Goal: Task Accomplishment & Management: Manage account settings

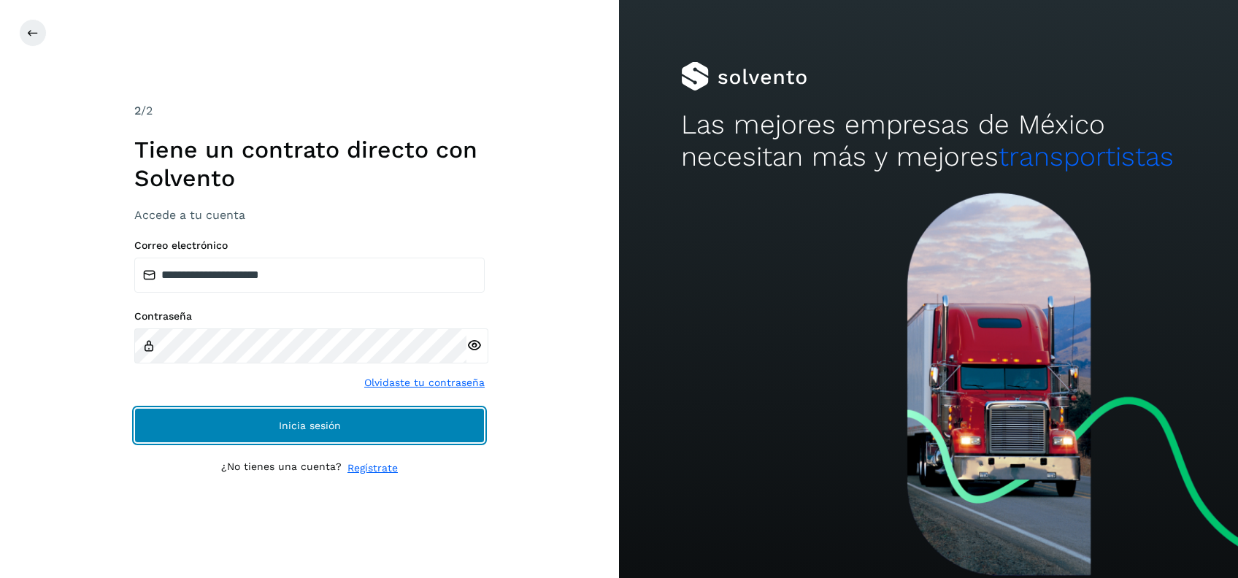
click at [390, 414] on button "Inicia sesión" at bounding box center [309, 425] width 350 height 35
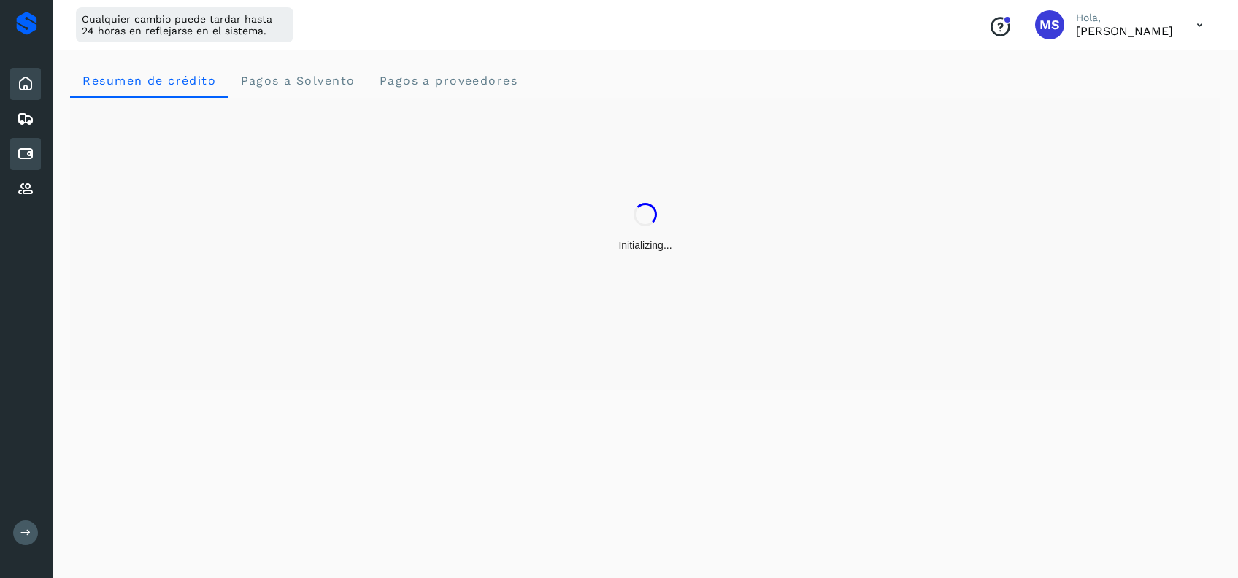
click at [30, 150] on icon at bounding box center [26, 154] width 18 height 18
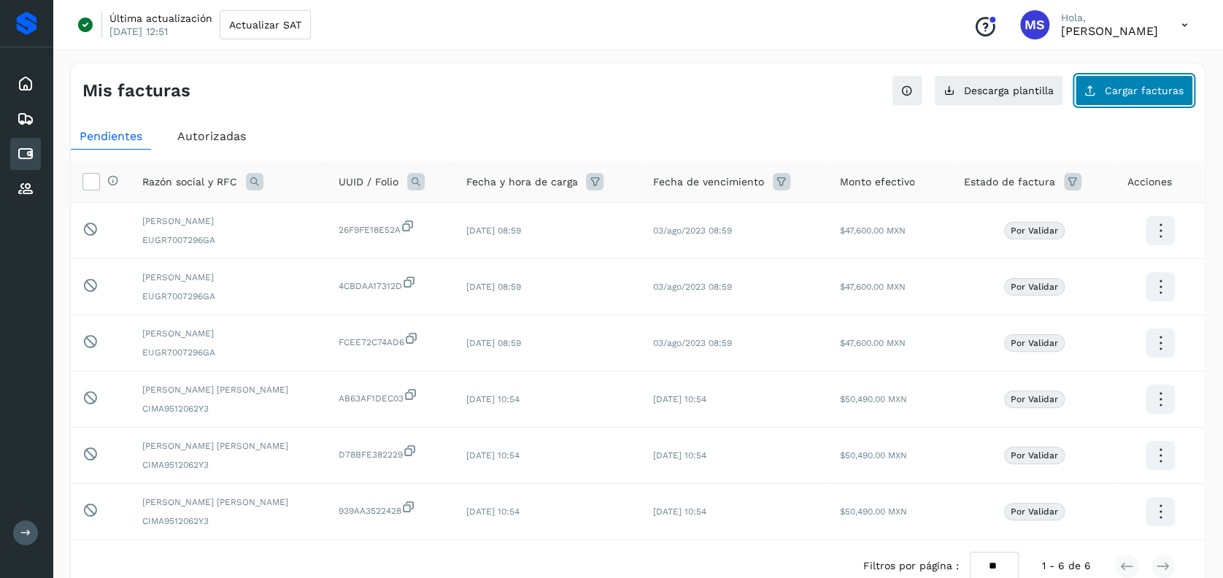
click at [1159, 85] on span "Cargar facturas" at bounding box center [1144, 90] width 79 height 10
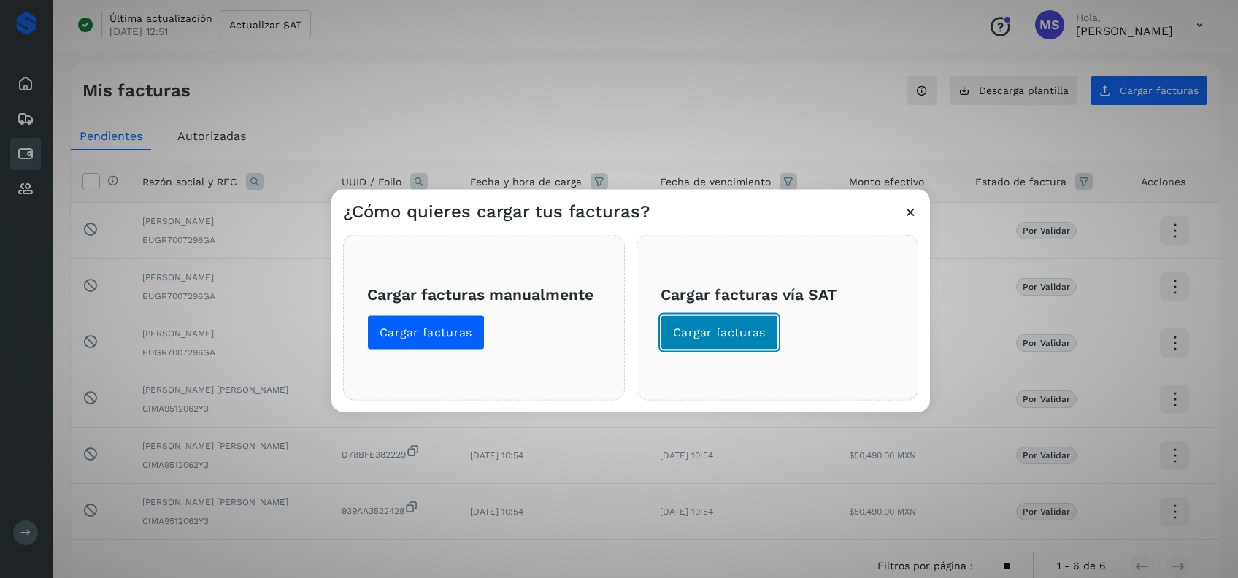
click at [765, 327] on button "Cargar facturas" at bounding box center [718, 332] width 117 height 35
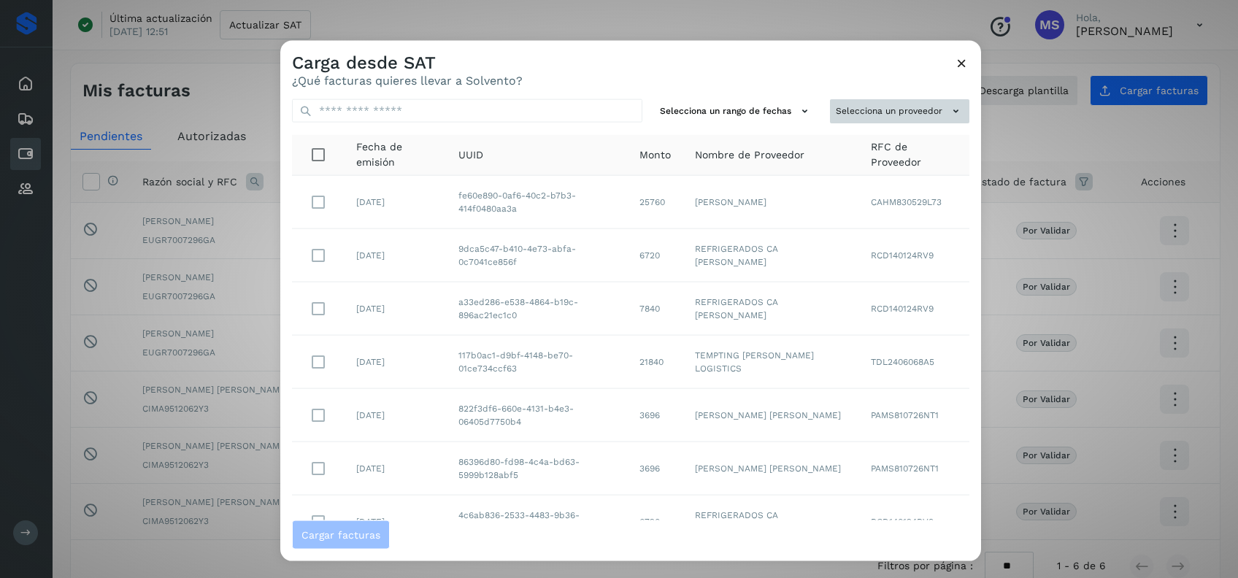
click at [890, 115] on button "Selecciona un proveedor" at bounding box center [899, 111] width 139 height 24
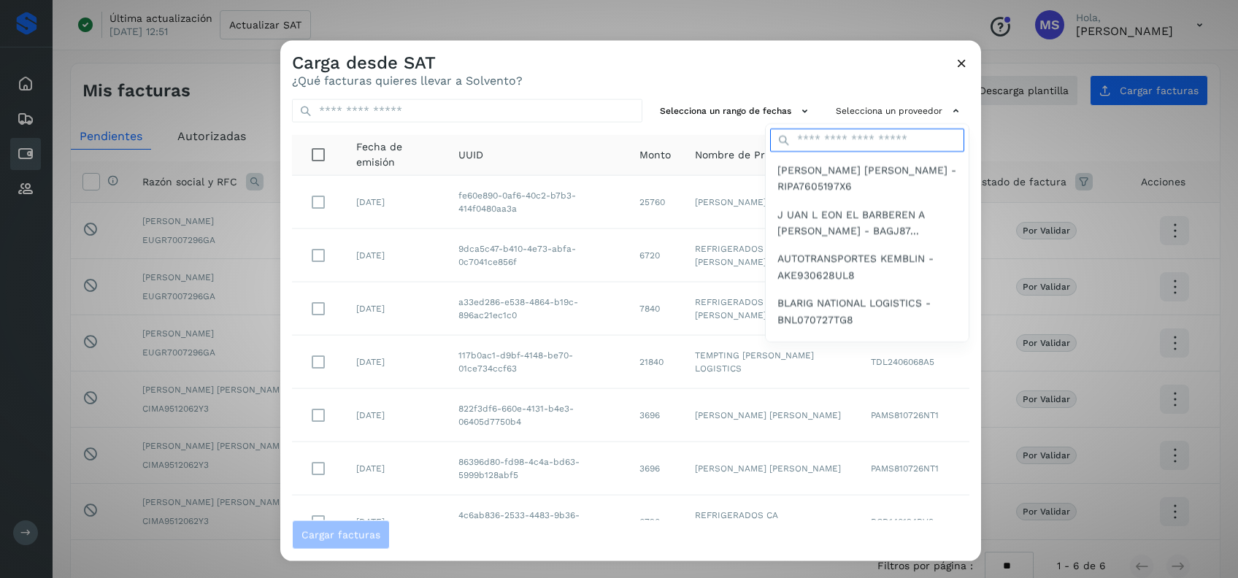
click at [859, 134] on input "text" at bounding box center [867, 139] width 194 height 23
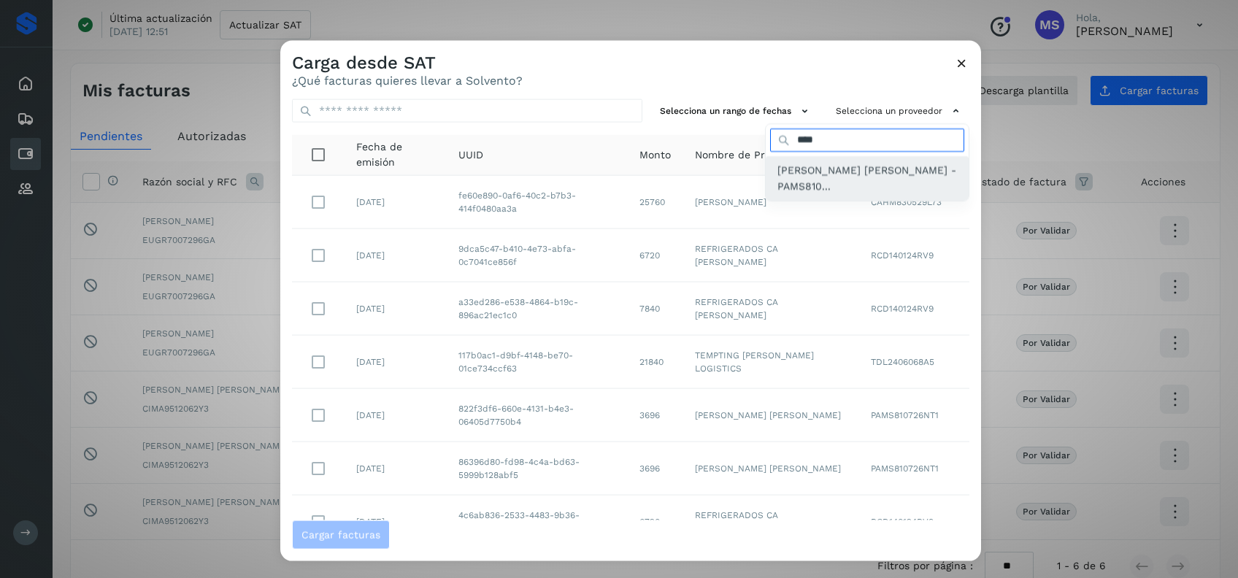
type input "****"
click at [859, 169] on span "SAUL ARMANDO PALACIOS MARTINEZ - PAMS810..." at bounding box center [866, 177] width 179 height 33
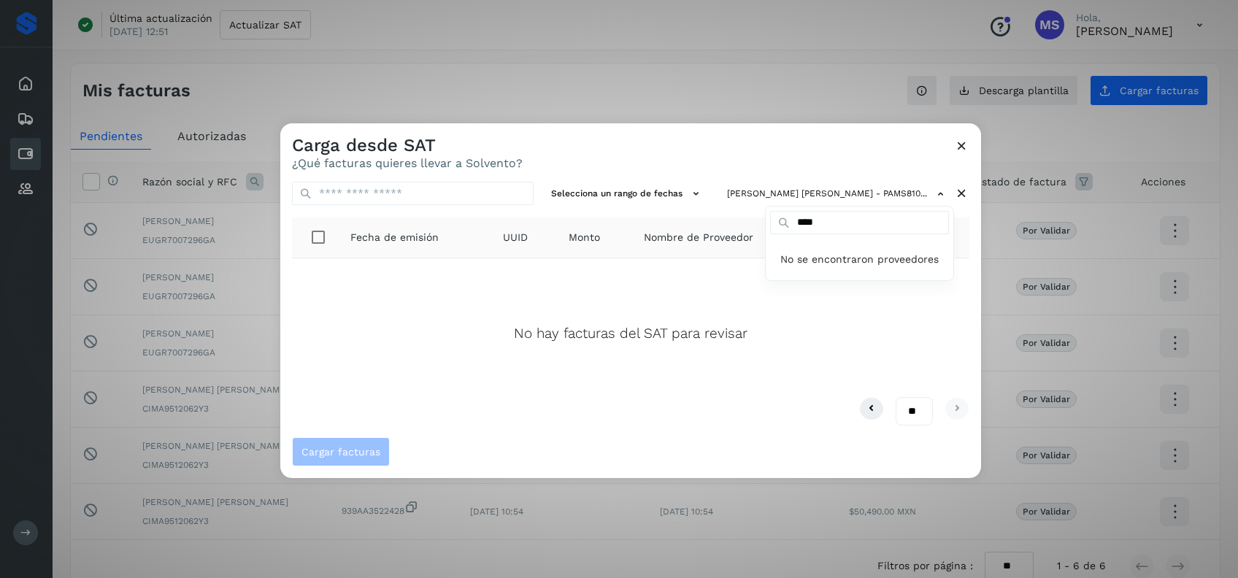
click at [843, 254] on p "No se encontraron proveedores" at bounding box center [859, 260] width 188 height 42
click at [663, 330] on div at bounding box center [899, 412] width 1238 height 578
click at [425, 195] on input "text" at bounding box center [413, 193] width 242 height 23
click at [306, 314] on div "No hay facturas del SAT para revisar" at bounding box center [631, 327] width 654 height 115
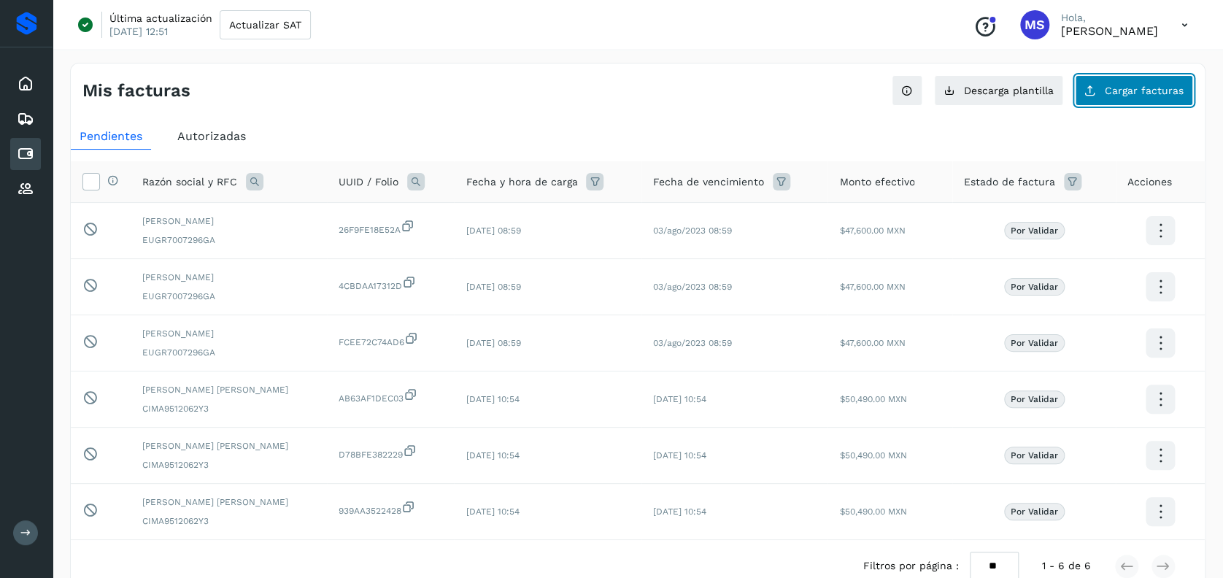
click at [1140, 93] on span "Cargar facturas" at bounding box center [1144, 90] width 79 height 10
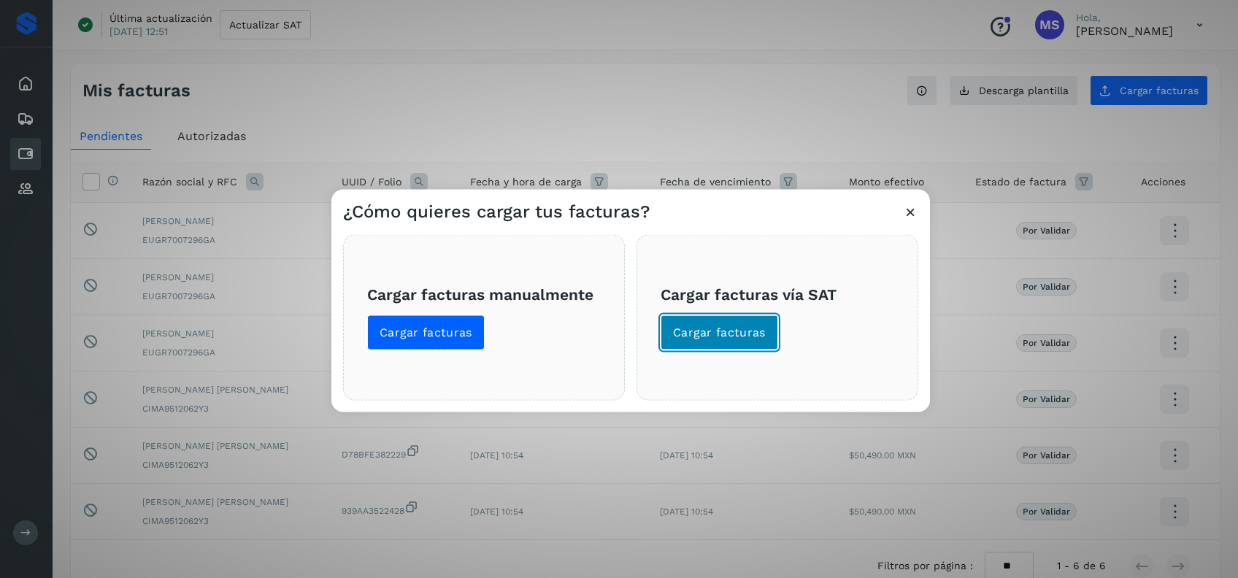
click at [739, 339] on span "Cargar facturas" at bounding box center [719, 333] width 93 height 16
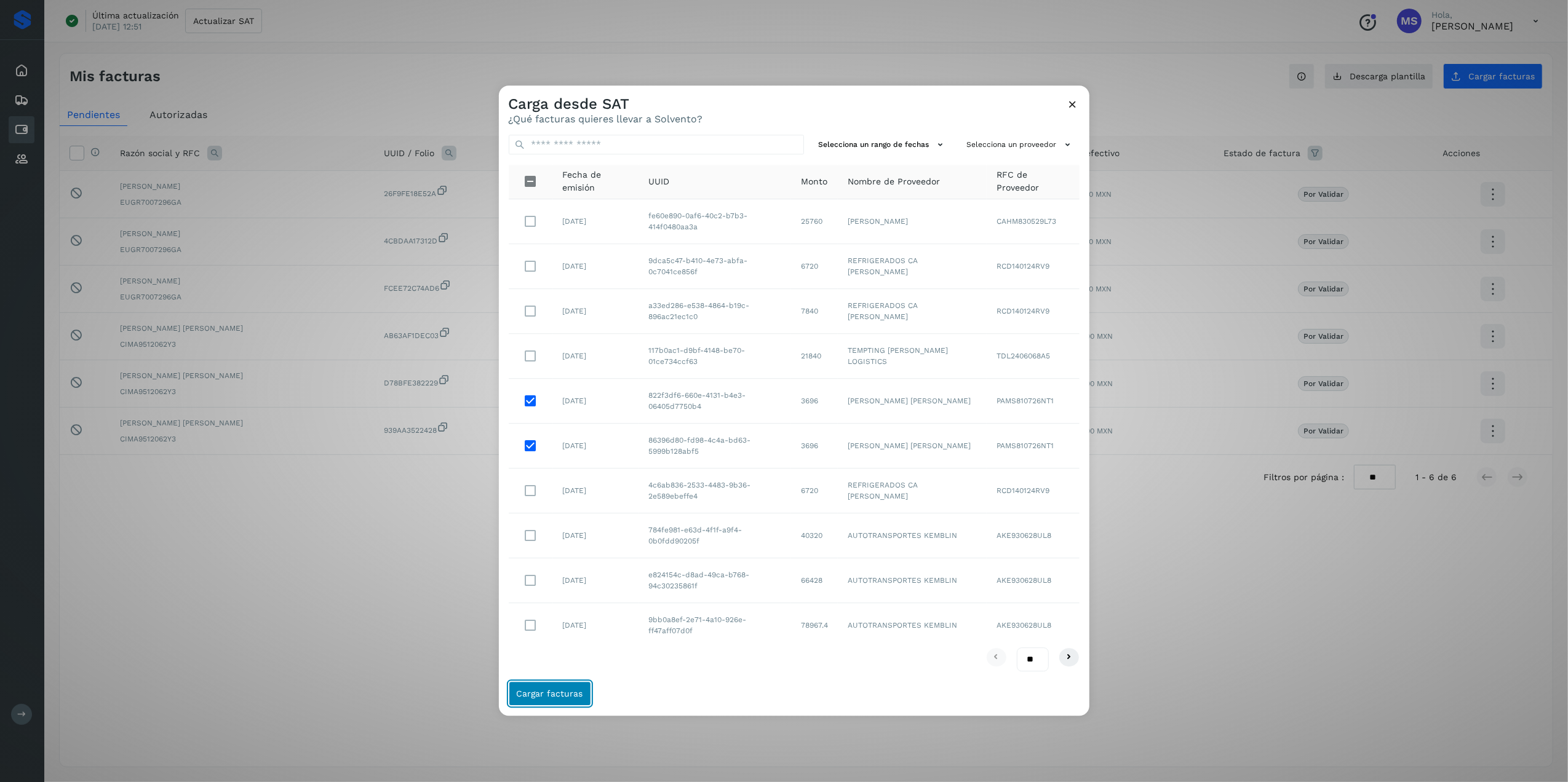
click at [577, 486] on span "Cargar facturas" at bounding box center [550, 694] width 67 height 8
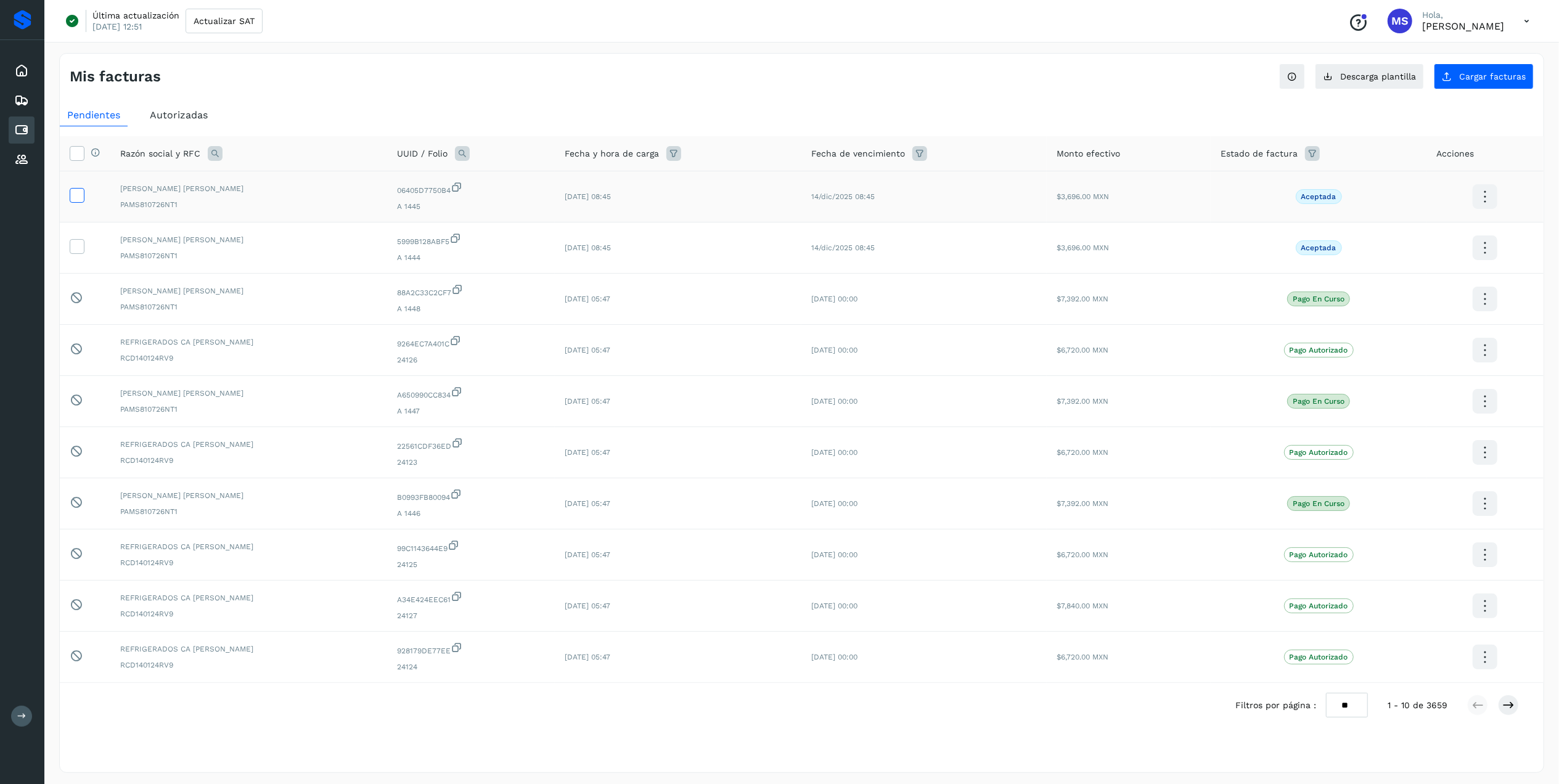
click at [72, 202] on span at bounding box center [76, 198] width 13 height 8
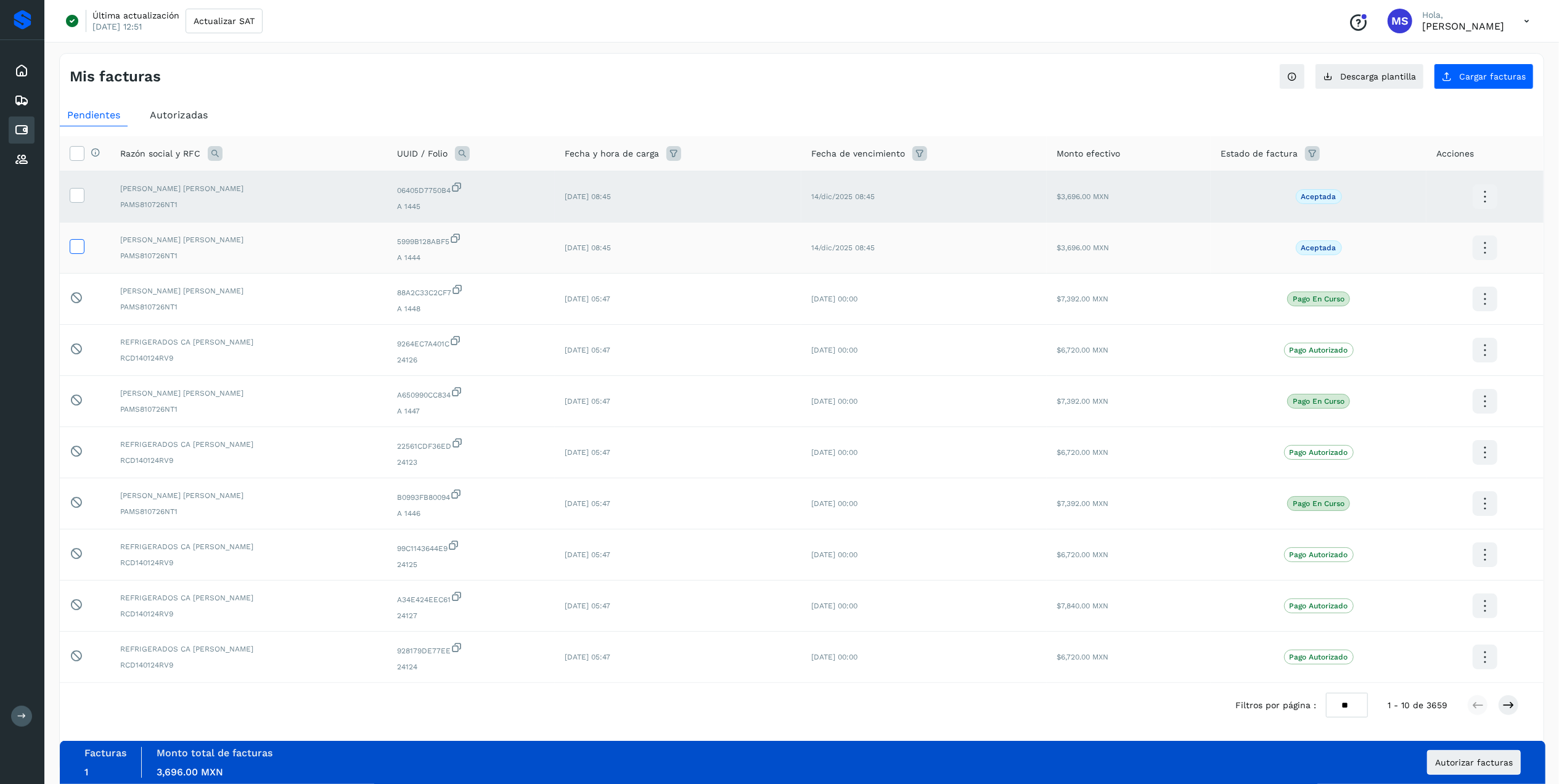
click at [72, 242] on icon at bounding box center [76, 245] width 13 height 13
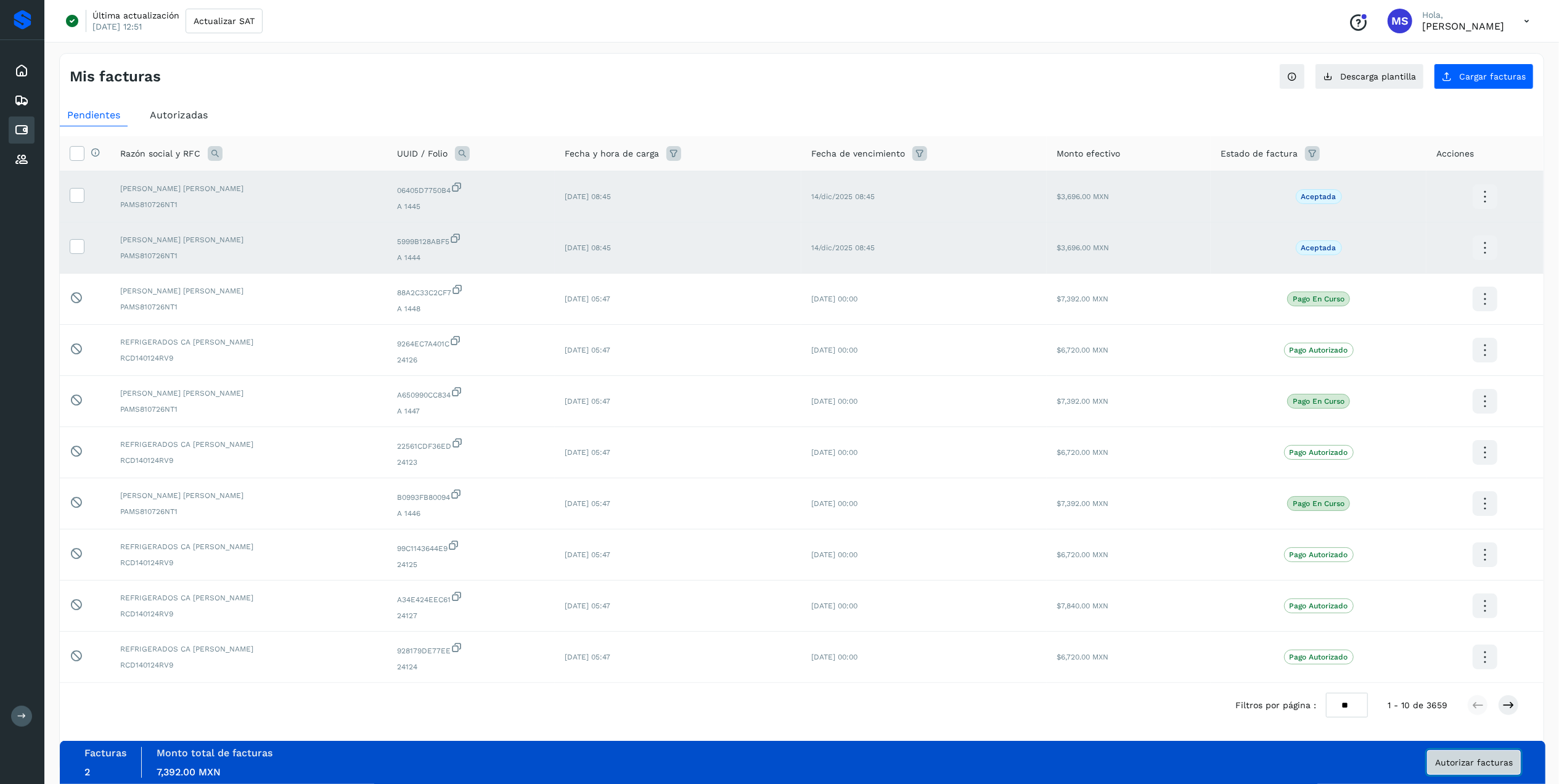
click at [1045, 487] on button "Autorizar facturas" at bounding box center [1474, 762] width 94 height 24
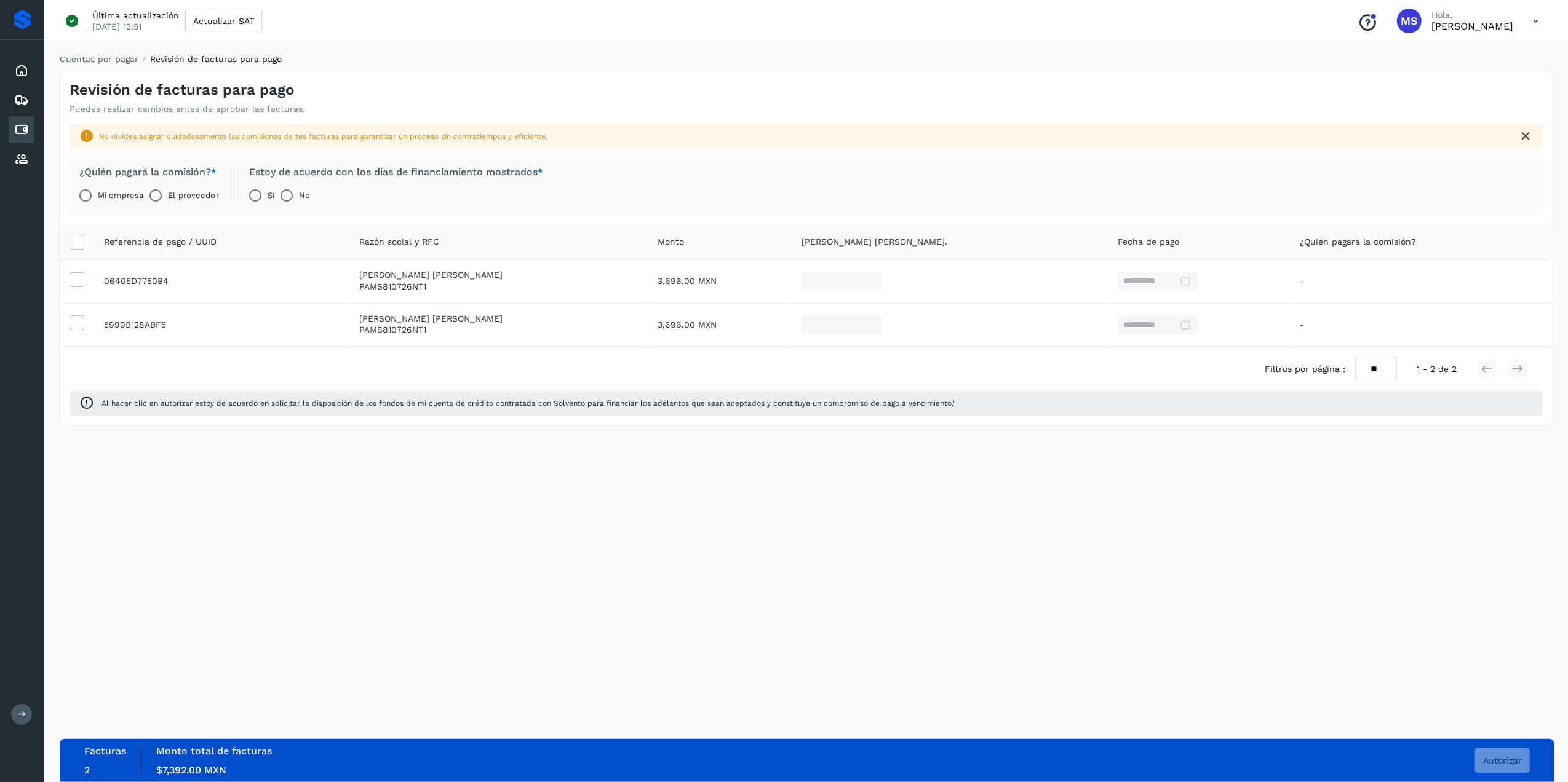
click at [206, 203] on label "El proveedor" at bounding box center [193, 195] width 51 height 24
click at [237, 193] on form "¿Quién pagará la comisión? * Mi empresa El proveedor Estoy de acuerdo con los d…" at bounding box center [310, 187] width 463 height 42
click at [1043, 486] on span "Autorizar" at bounding box center [1502, 760] width 39 height 8
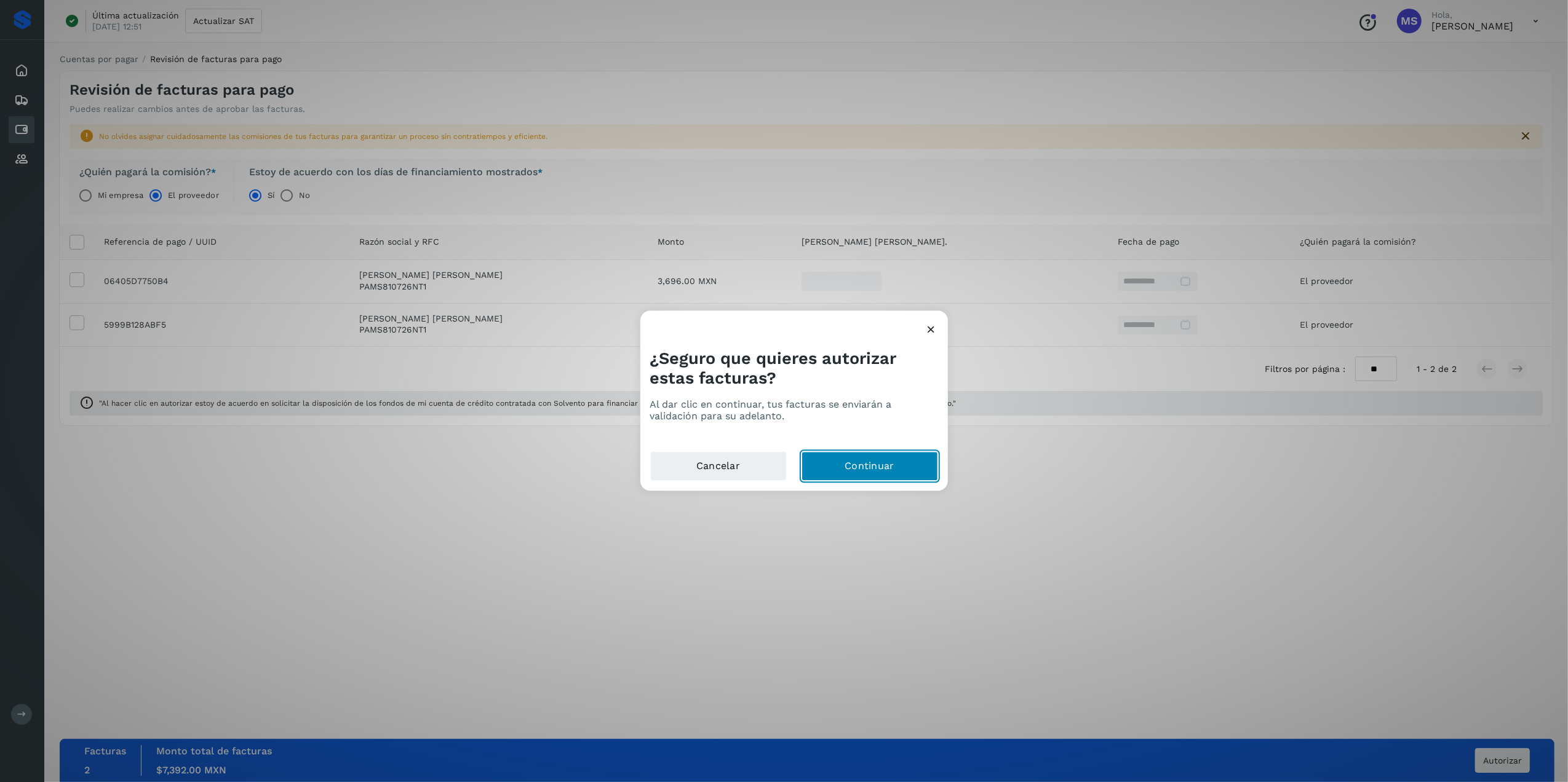
click at [856, 458] on button "Continuar" at bounding box center [870, 466] width 137 height 29
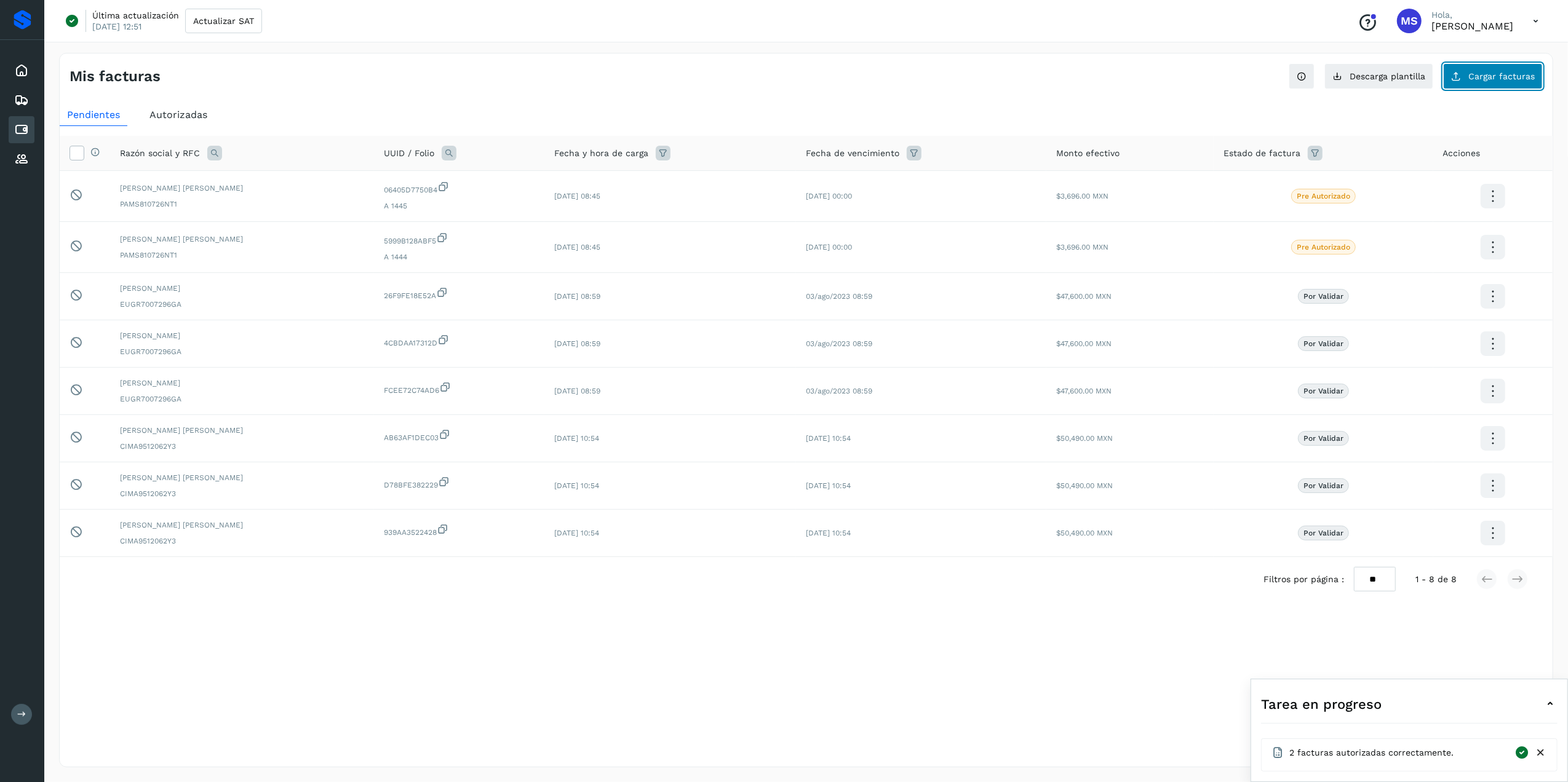
click at [1043, 67] on button "Cargar facturas" at bounding box center [1493, 76] width 99 height 26
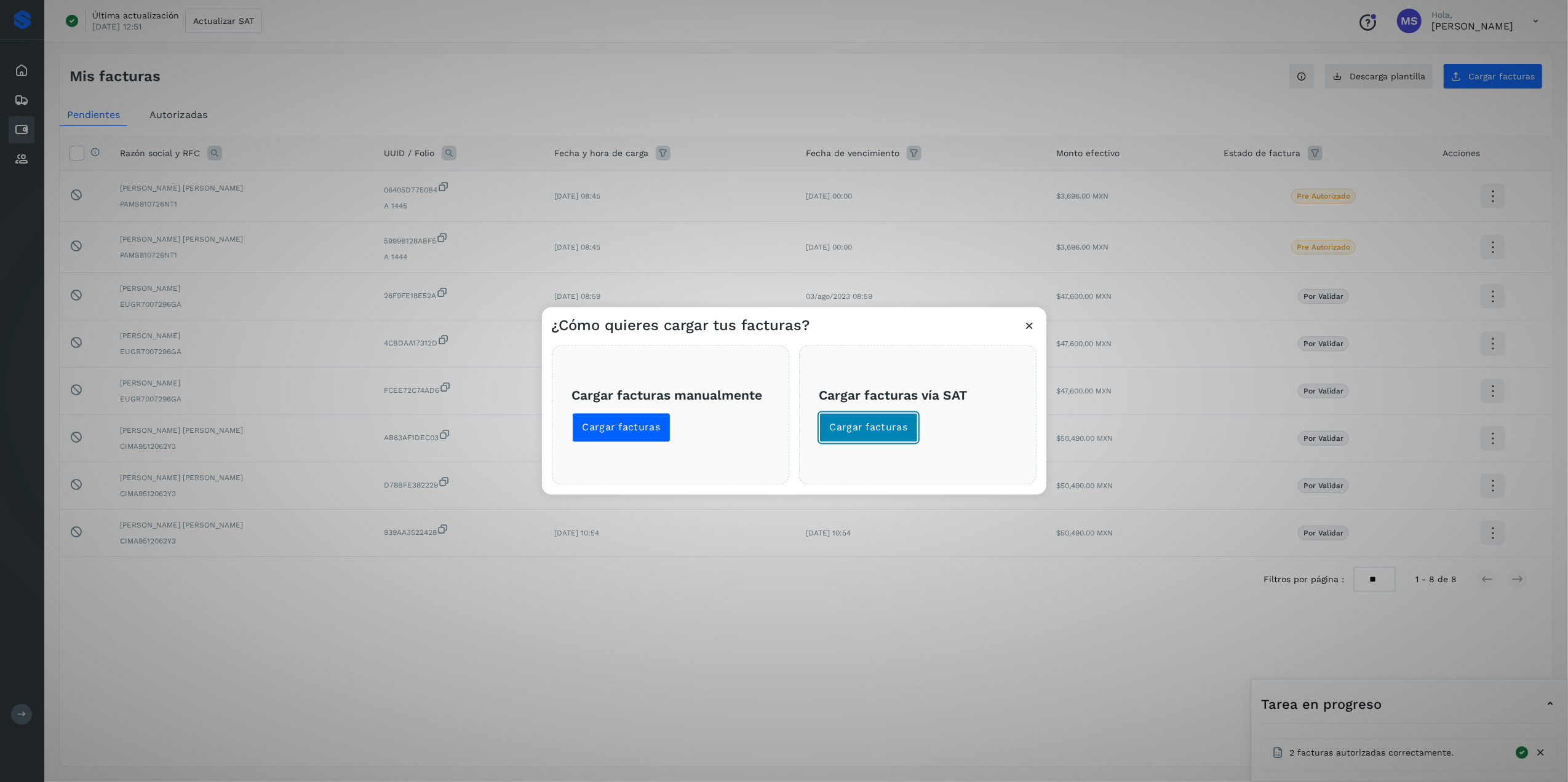
click at [852, 429] on span "Cargar facturas" at bounding box center [868, 428] width 78 height 13
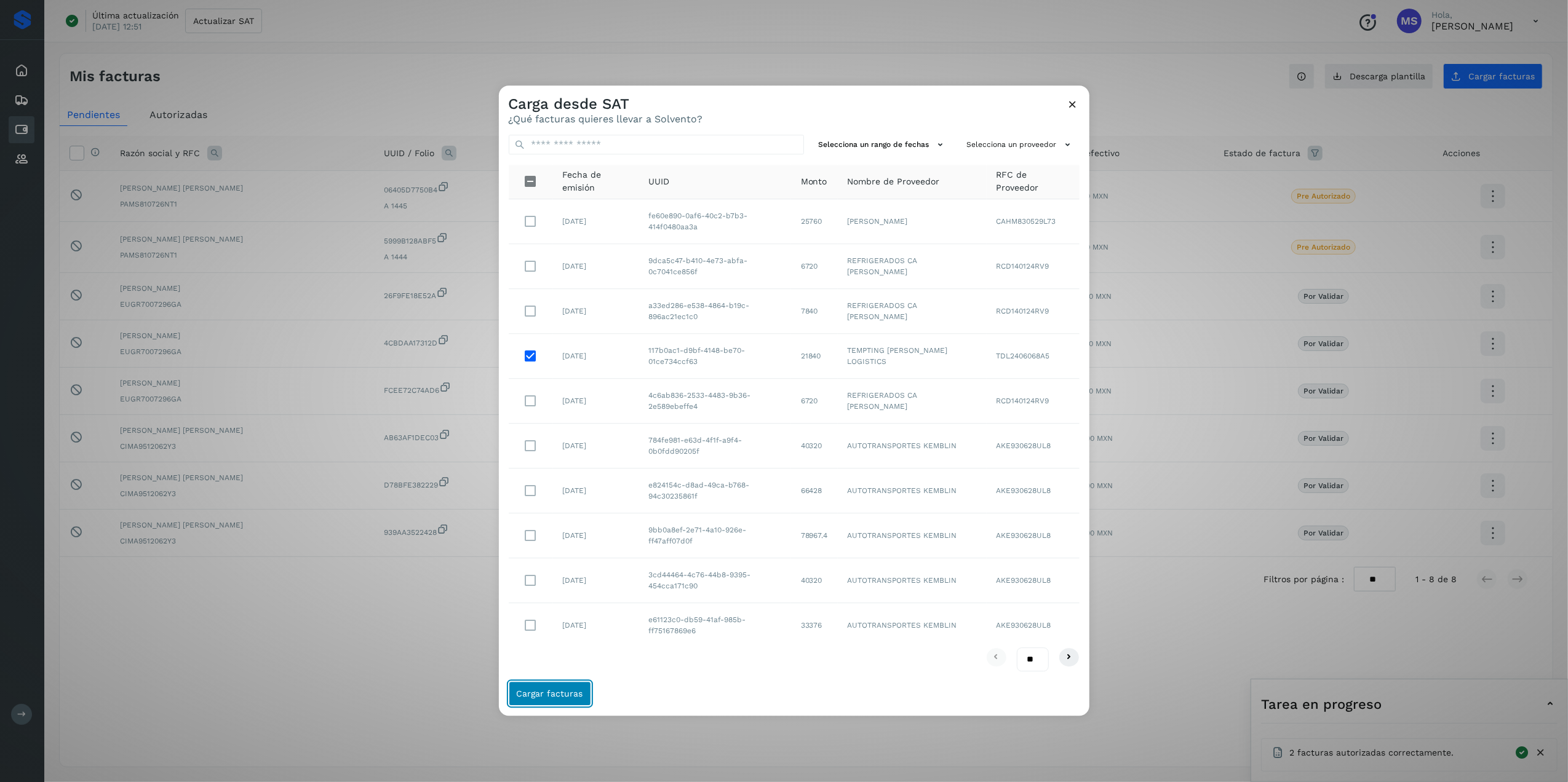
click at [570, 486] on span "Cargar facturas" at bounding box center [550, 694] width 67 height 8
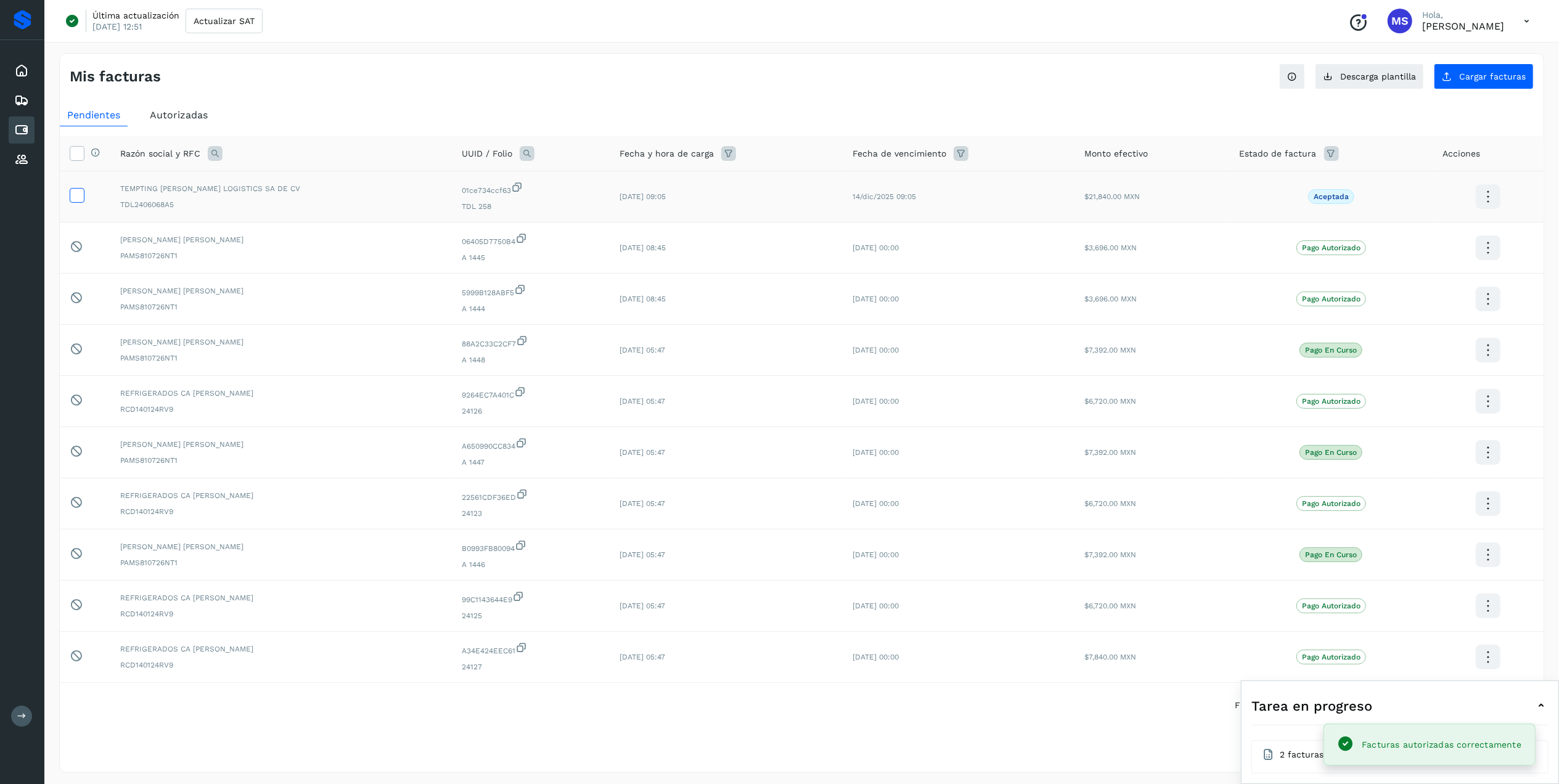
click at [74, 195] on icon at bounding box center [76, 194] width 13 height 13
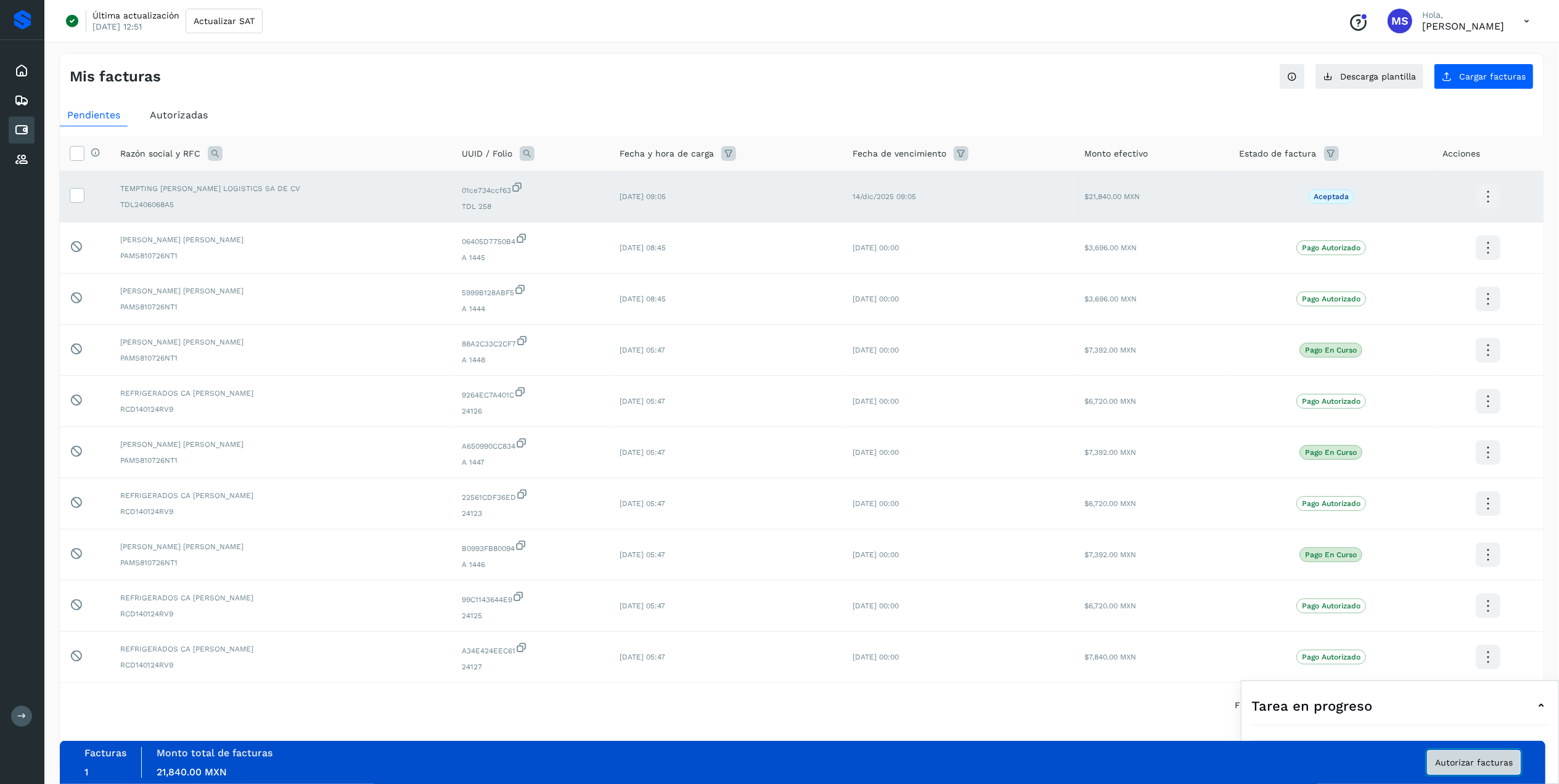
click at [1045, 487] on button "Autorizar facturas" at bounding box center [1474, 762] width 94 height 24
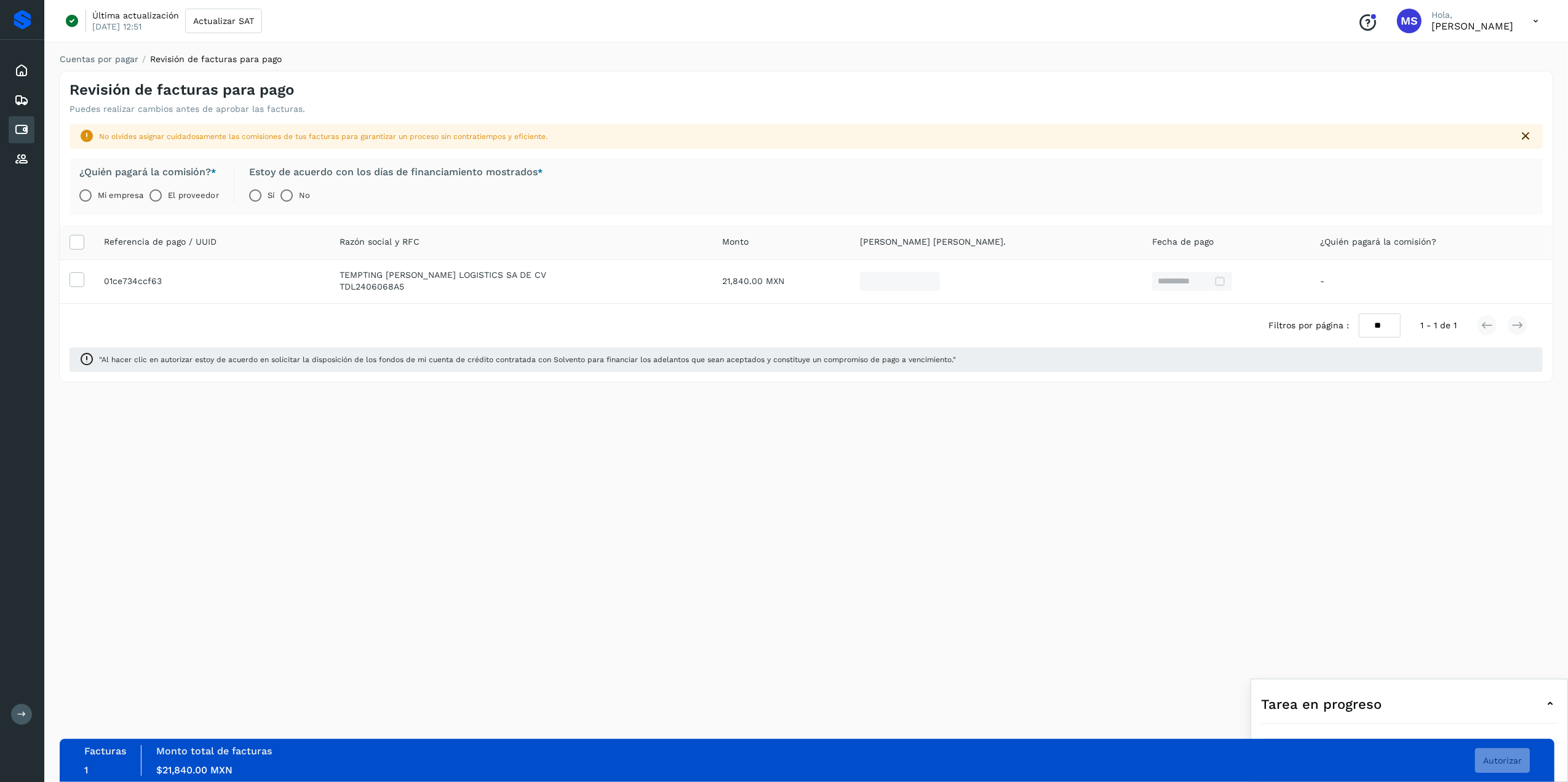
click at [175, 200] on label "El proveedor" at bounding box center [193, 195] width 51 height 24
click at [1043, 486] on button "Autorizar" at bounding box center [1502, 760] width 55 height 24
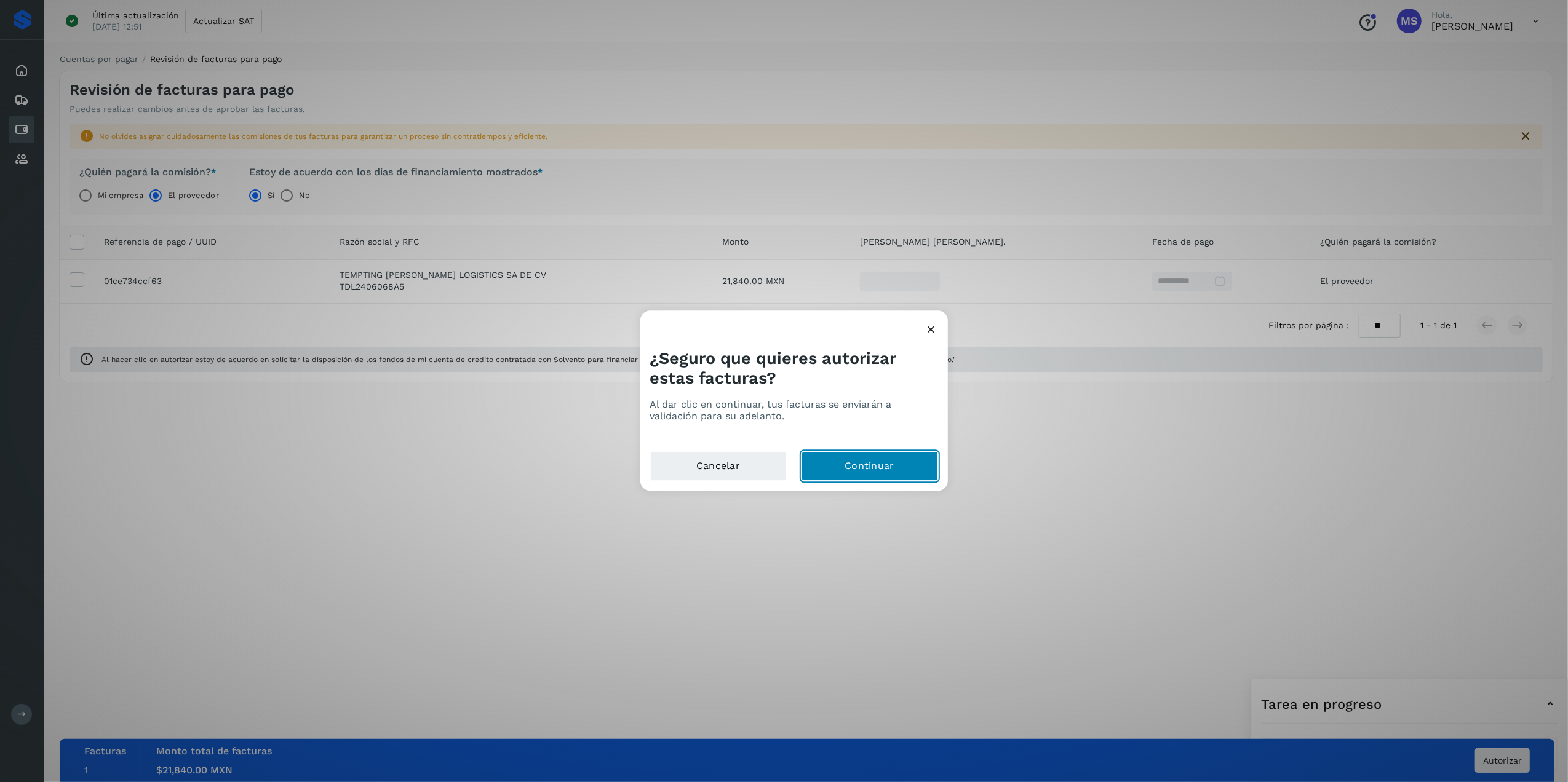
click at [891, 461] on button "Continuar" at bounding box center [870, 466] width 137 height 29
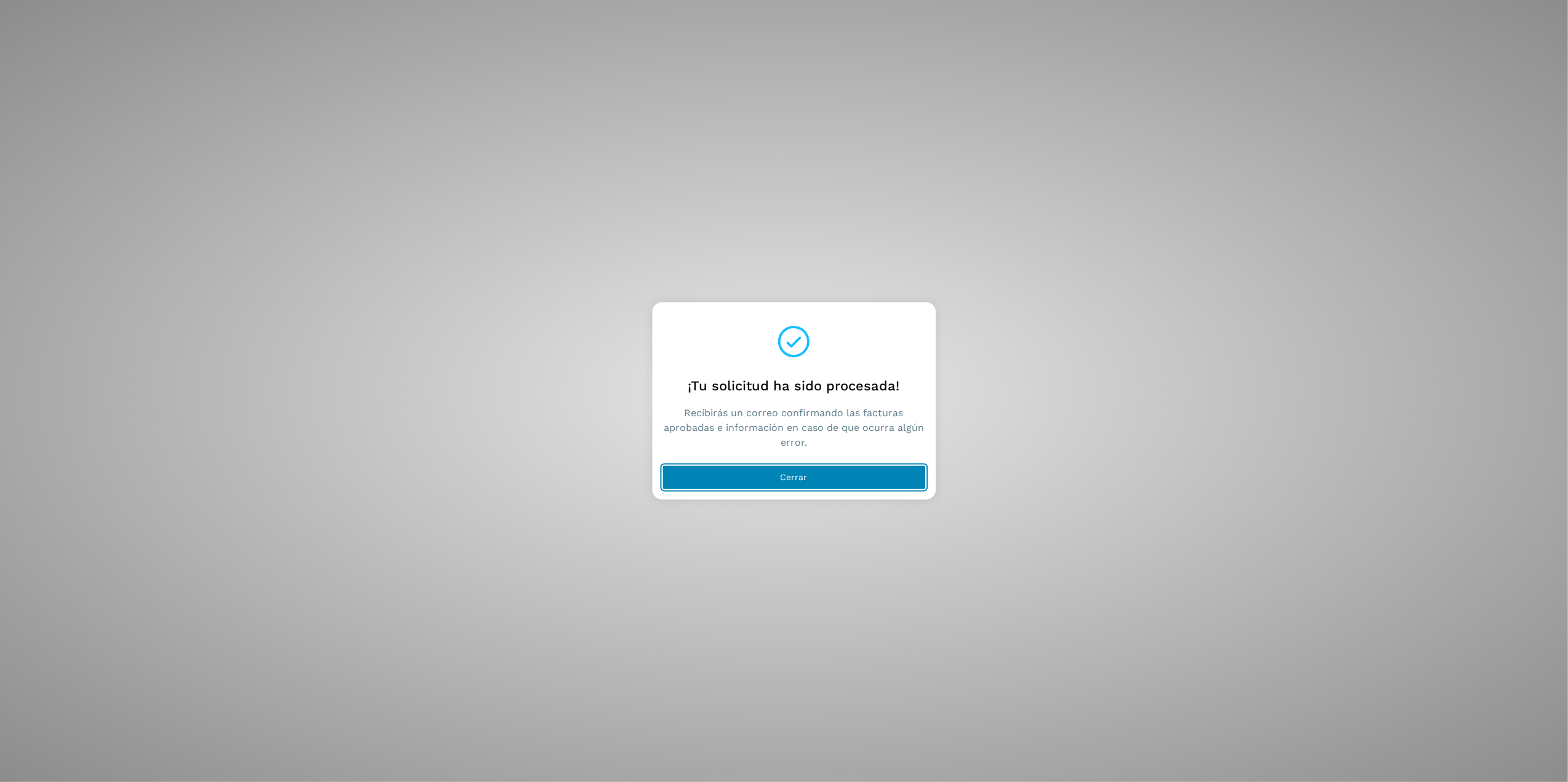
click at [810, 466] on button "Cerrar" at bounding box center [793, 477] width 264 height 24
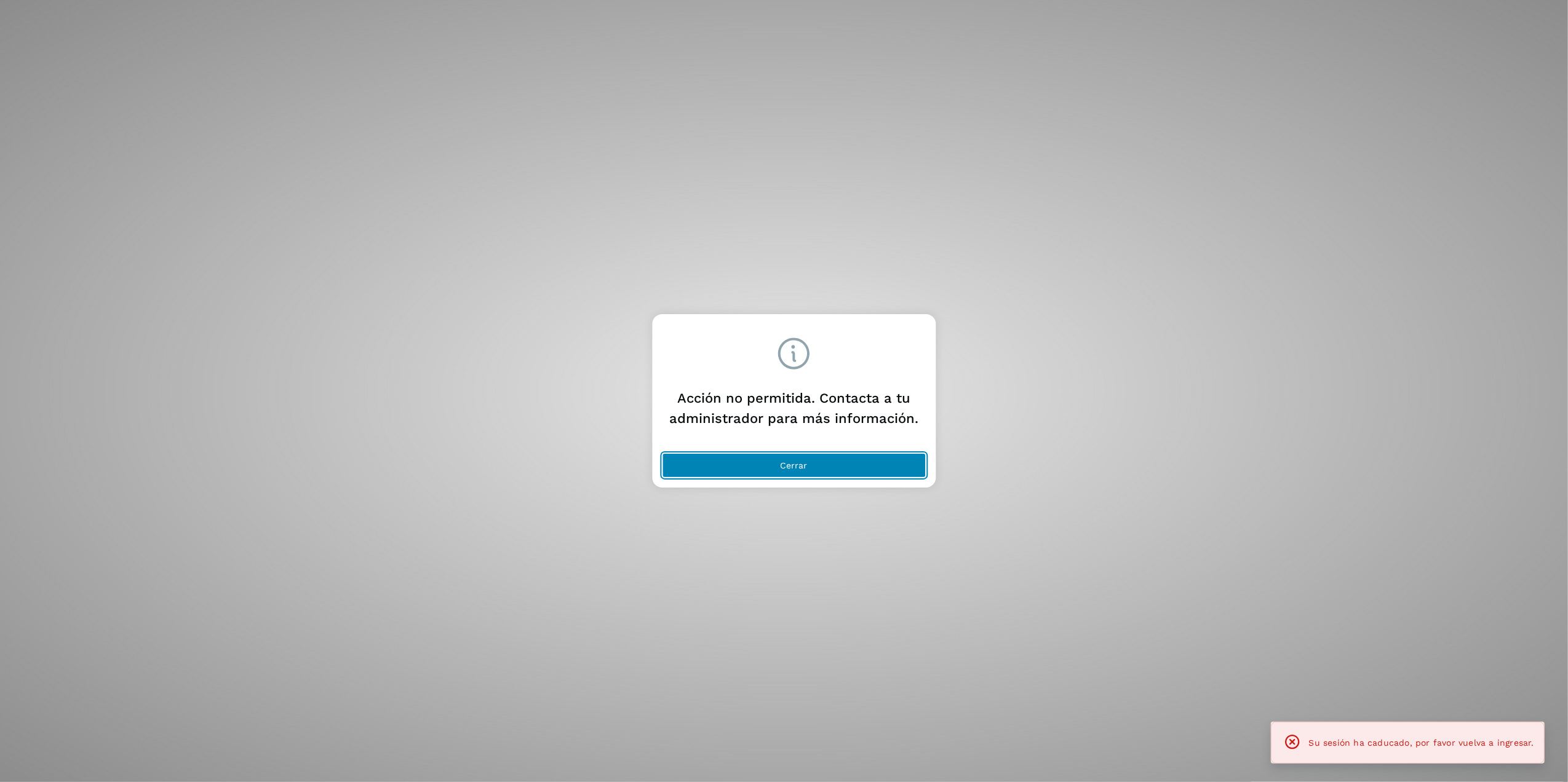
drag, startPoint x: 802, startPoint y: 460, endPoint x: 983, endPoint y: 294, distance: 245.6
click at [802, 461] on span "Cerrar" at bounding box center [794, 465] width 27 height 8
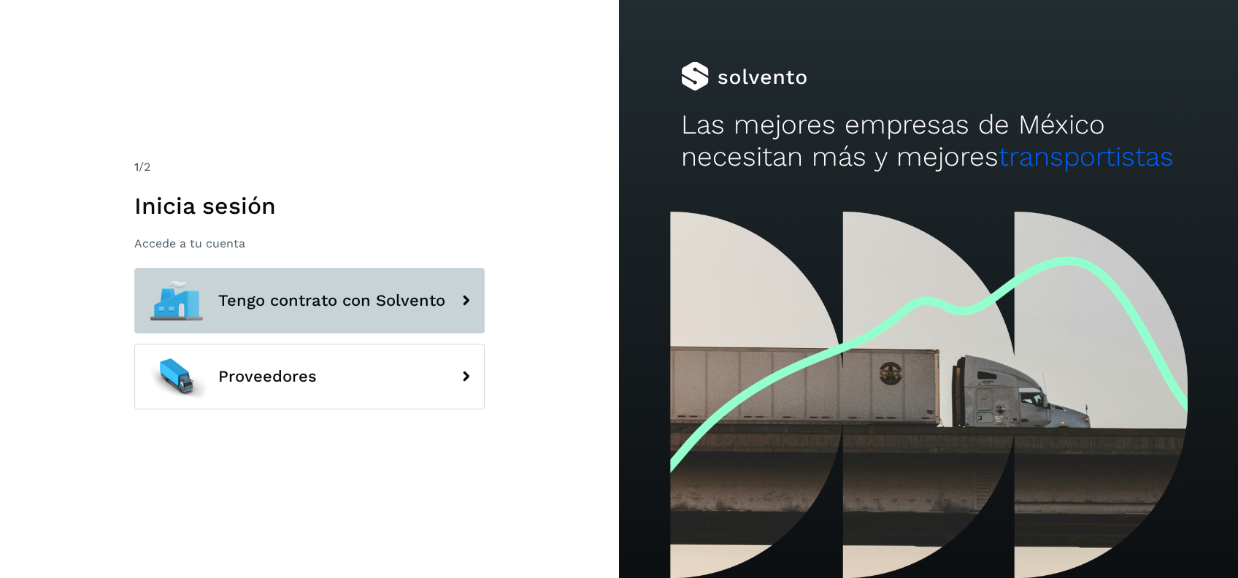
click at [274, 283] on button "Tengo contrato con Solvento" at bounding box center [309, 301] width 350 height 66
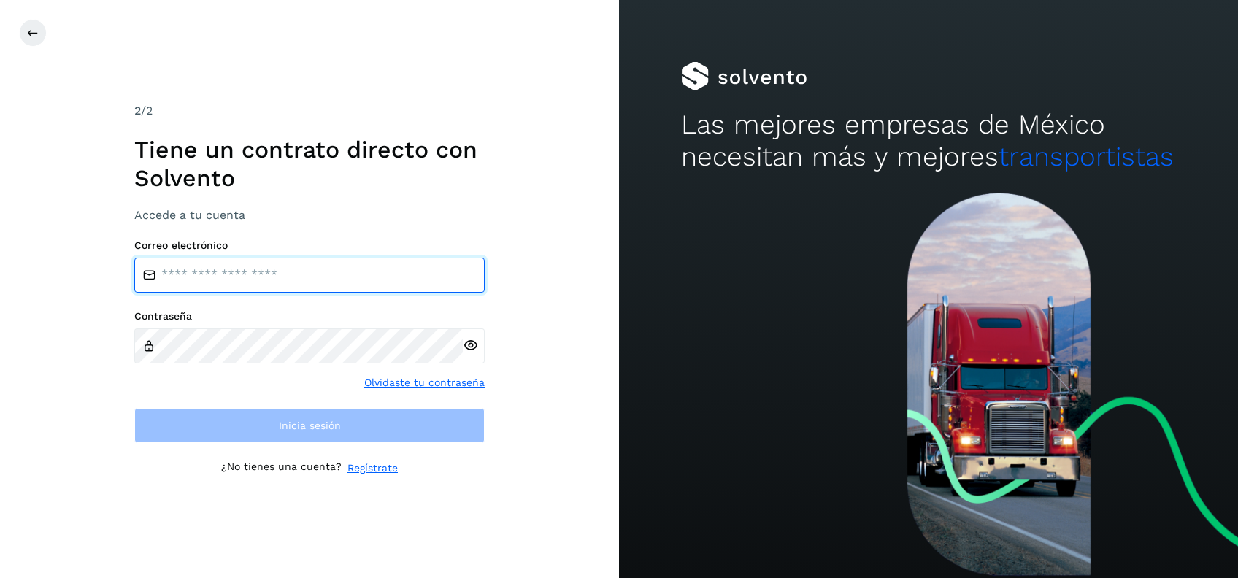
type input "**********"
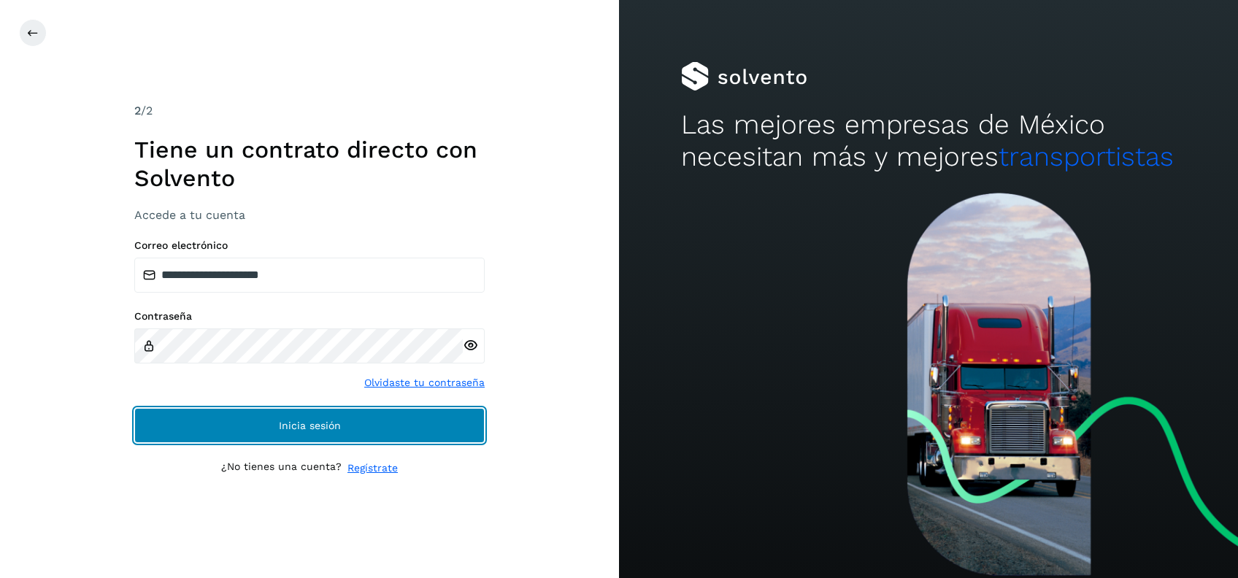
click at [341, 425] on button "Inicia sesión" at bounding box center [309, 425] width 350 height 35
click at [299, 440] on button "Inicia sesión" at bounding box center [309, 425] width 350 height 35
